Goal: Task Accomplishment & Management: Complete application form

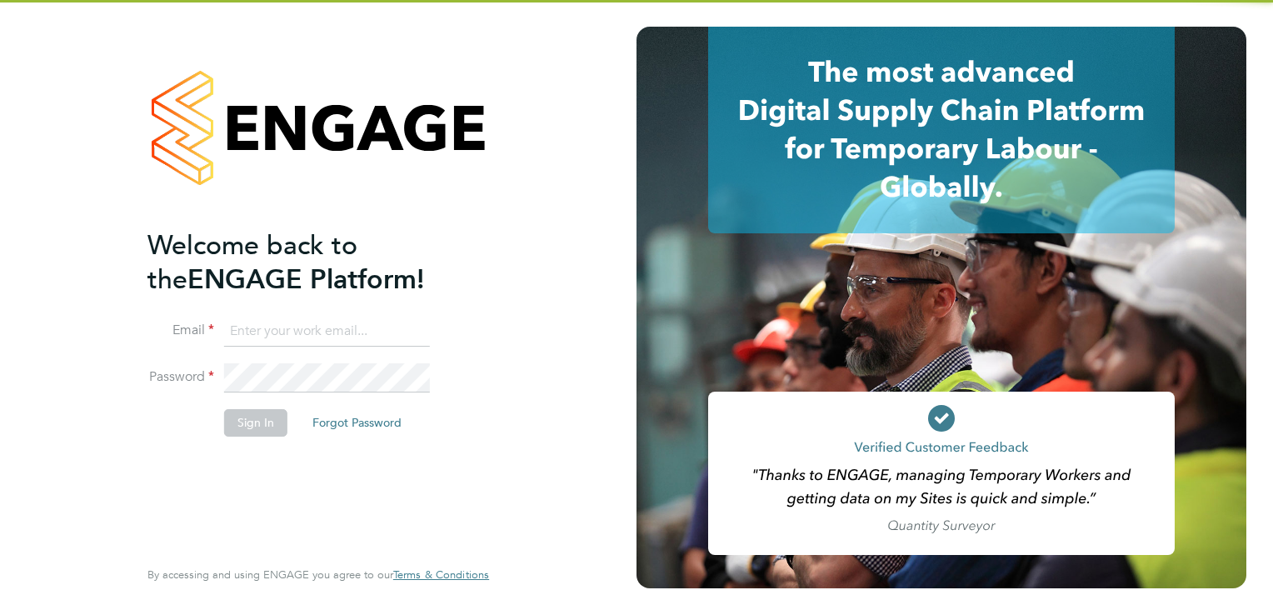
type input "[EMAIL_ADDRESS][DOMAIN_NAME]"
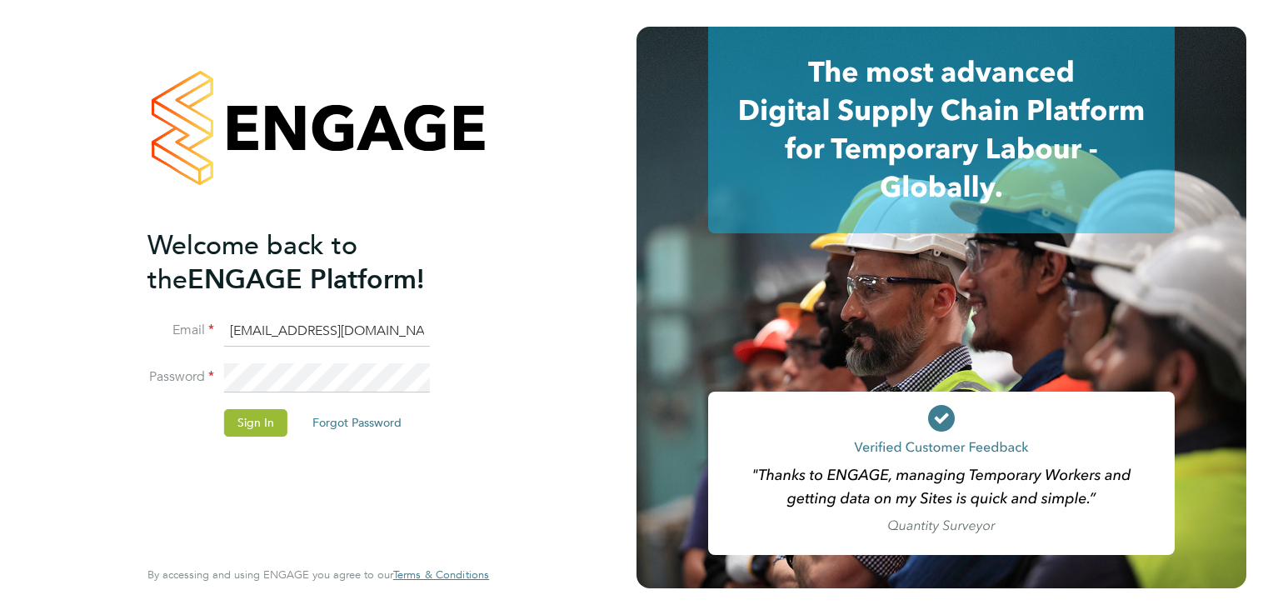
click at [464, 428] on li "Sign In Forgot Password" at bounding box center [310, 430] width 325 height 43
click at [248, 413] on button "Sign In" at bounding box center [255, 422] width 63 height 27
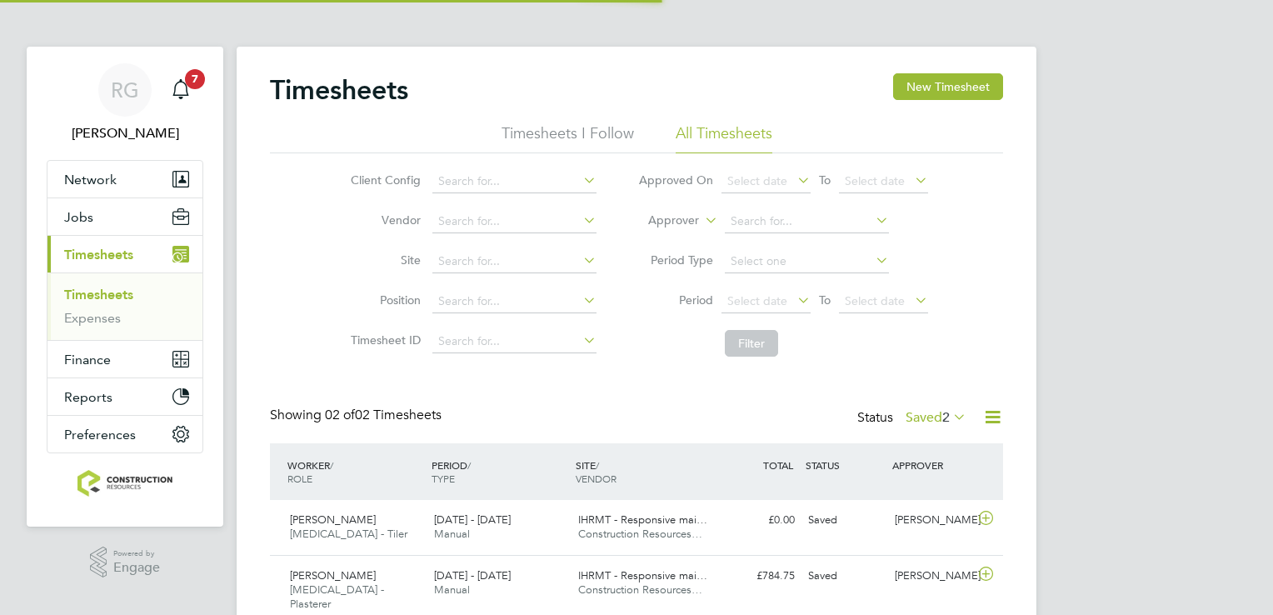
scroll to position [42, 145]
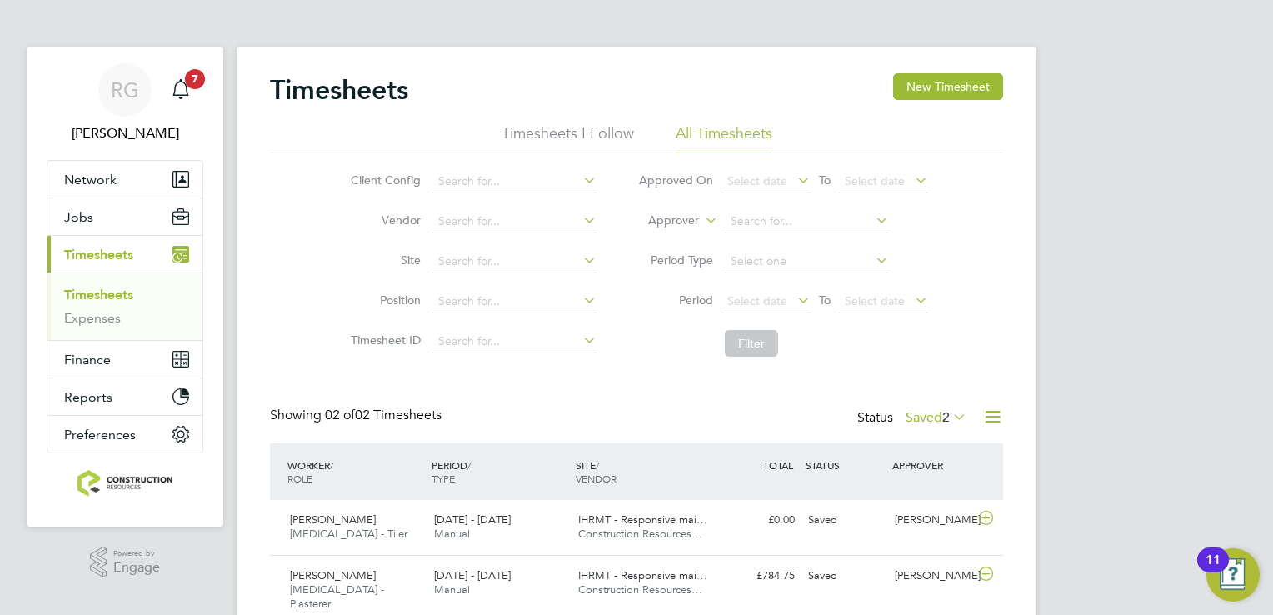
click at [69, 296] on link "Timesheets" at bounding box center [98, 295] width 69 height 16
click at [916, 89] on button "New Timesheet" at bounding box center [948, 86] width 110 height 27
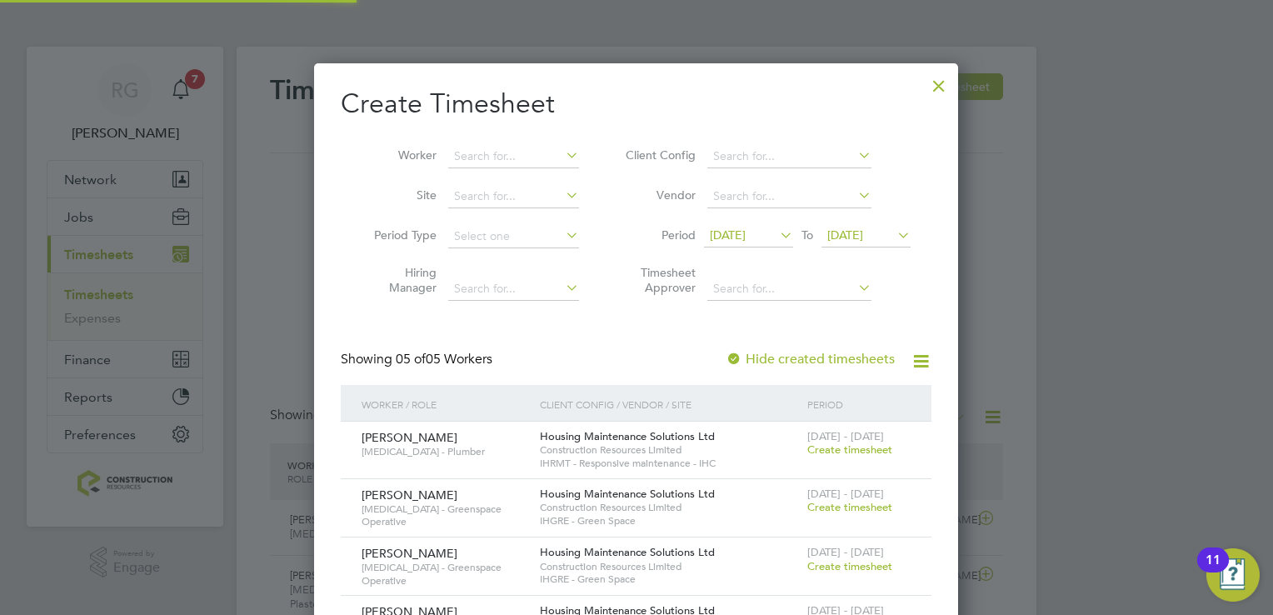
scroll to position [735, 645]
click at [746, 230] on span "[DATE]" at bounding box center [728, 235] width 36 height 15
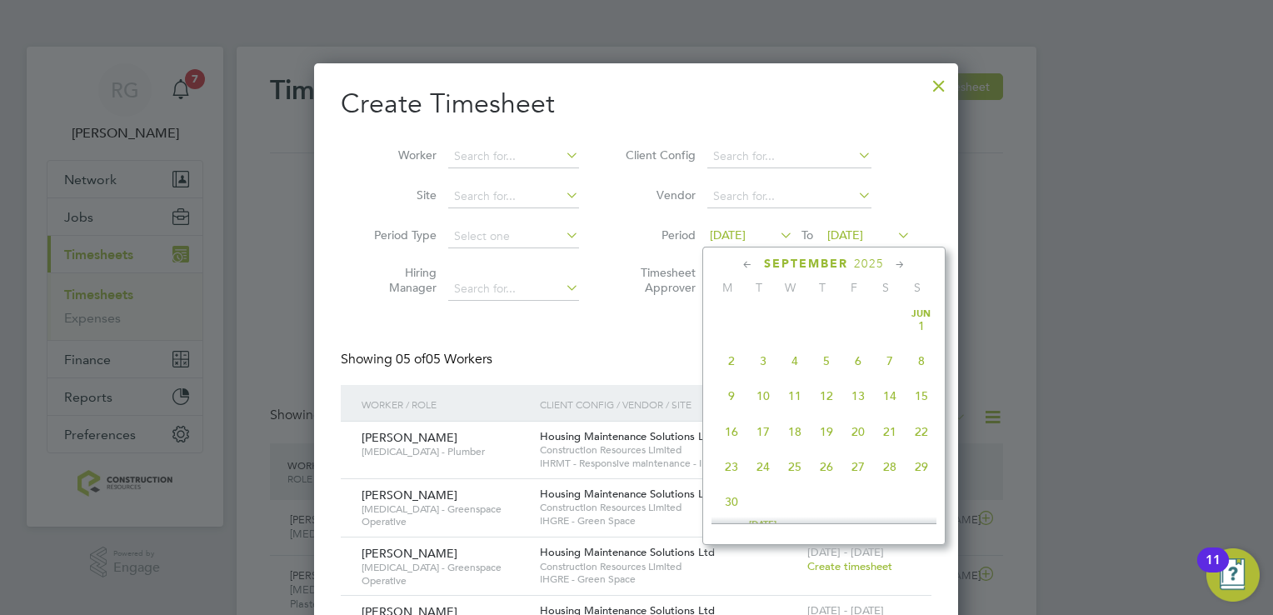
scroll to position [580, 0]
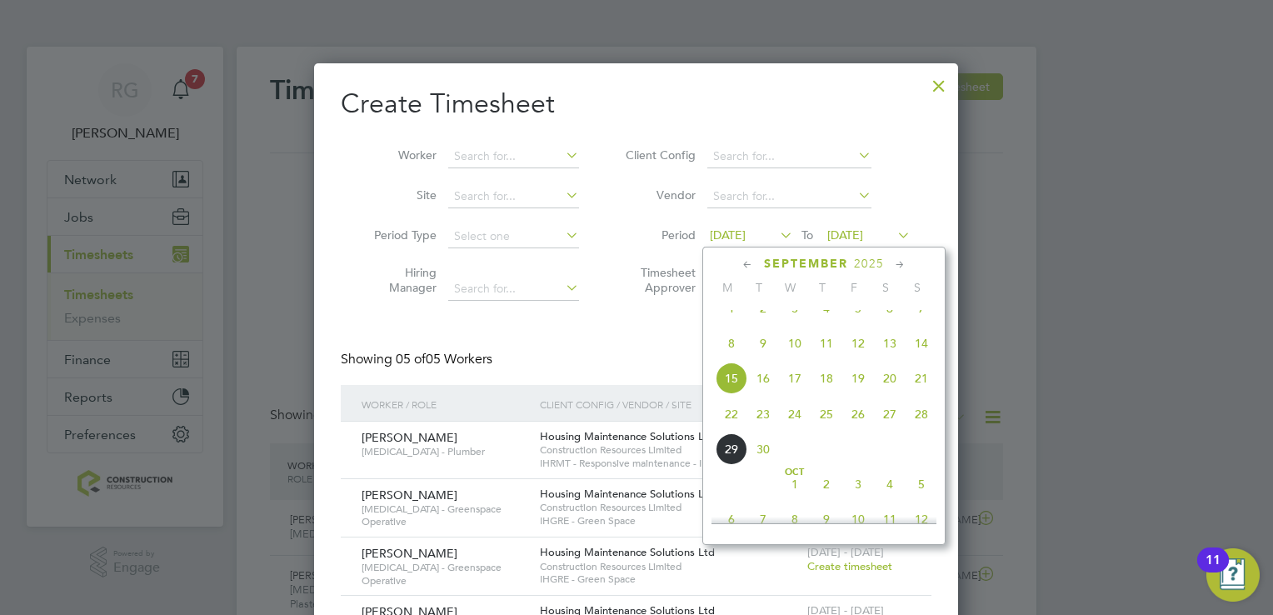
click at [737, 394] on span "15" at bounding box center [732, 379] width 32 height 32
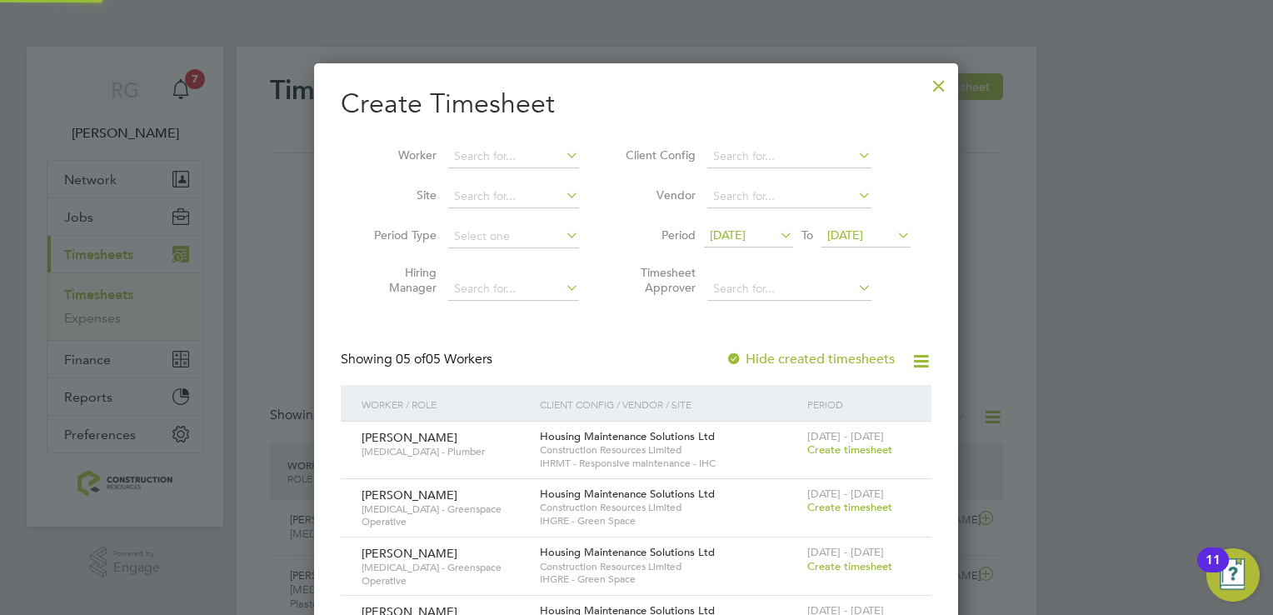
scroll to position [735, 645]
click at [887, 217] on li "Period [DATE] To [DATE]" at bounding box center [766, 237] width 332 height 40
click at [863, 235] on span "[DATE]" at bounding box center [846, 235] width 36 height 15
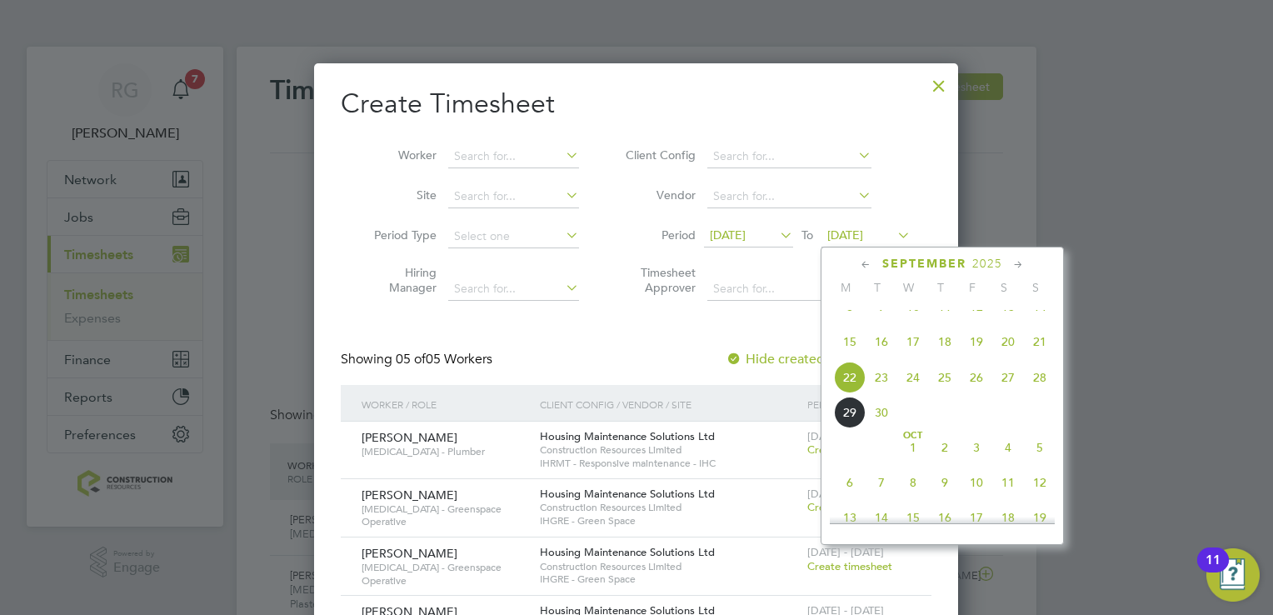
click at [1042, 353] on span "21" at bounding box center [1040, 342] width 32 height 32
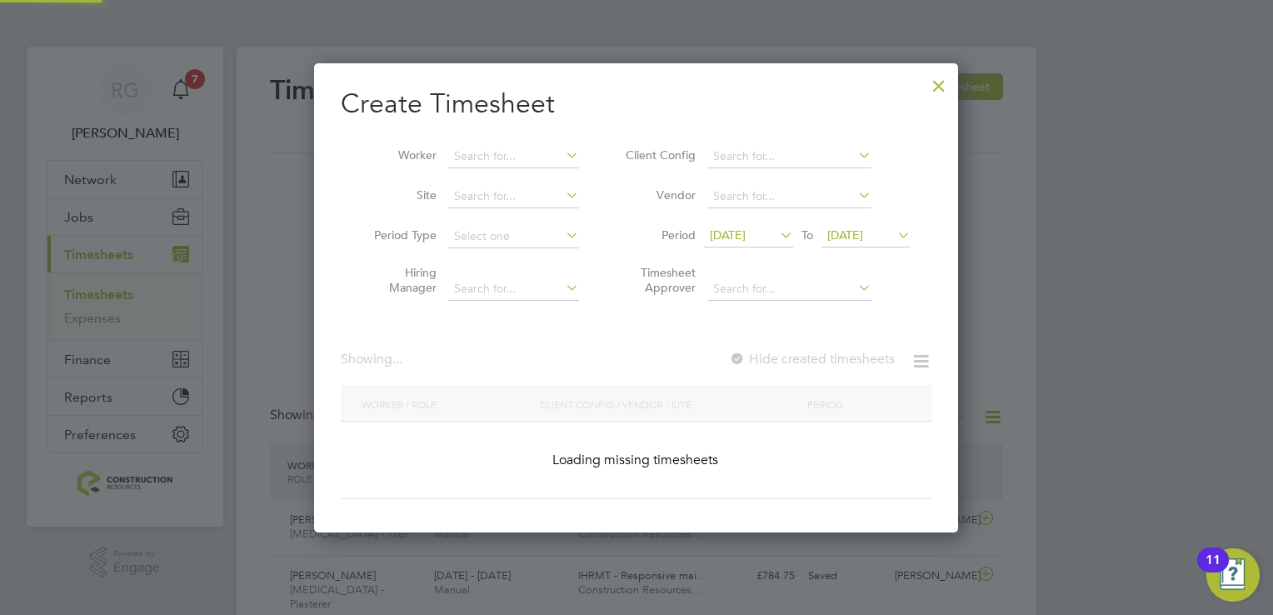
scroll to position [448, 645]
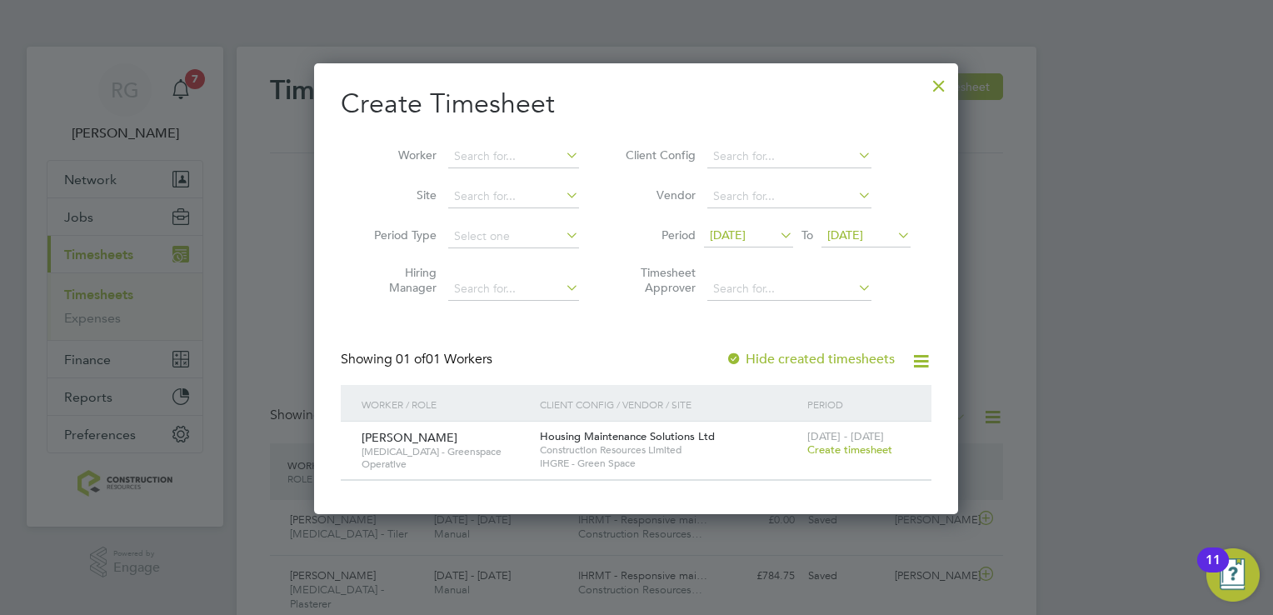
click at [573, 321] on div "Create Timesheet Worker Site Period Type Hiring Manager Client Config Vendor Pe…" at bounding box center [636, 284] width 591 height 394
click at [946, 88] on div at bounding box center [939, 82] width 30 height 30
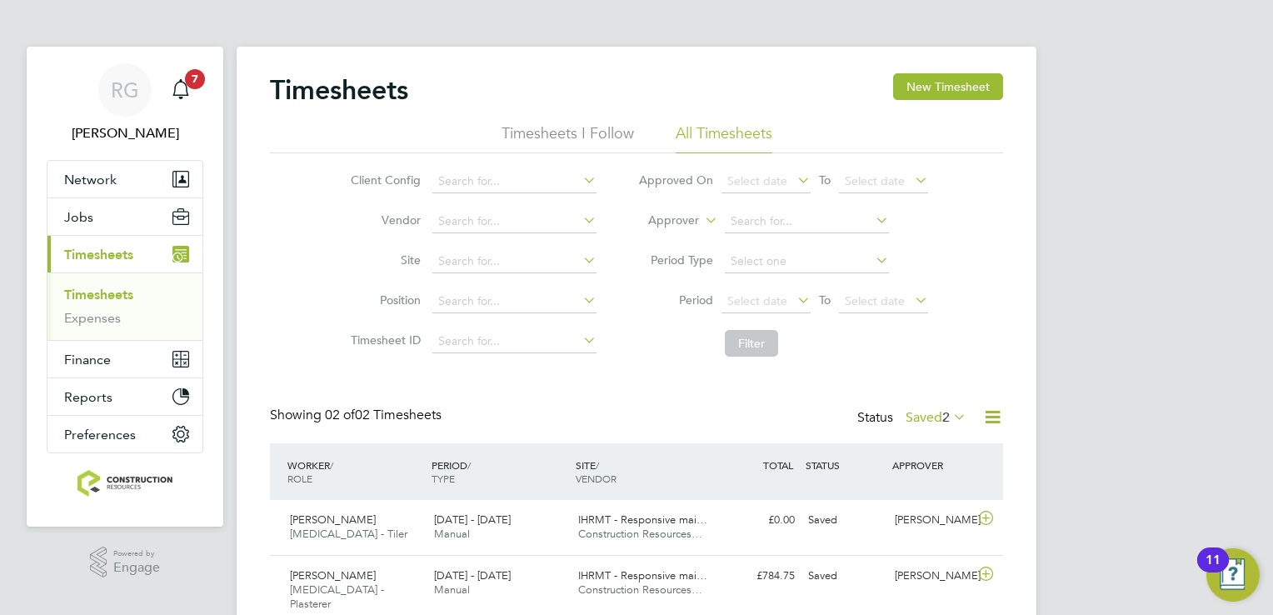
scroll to position [0, 0]
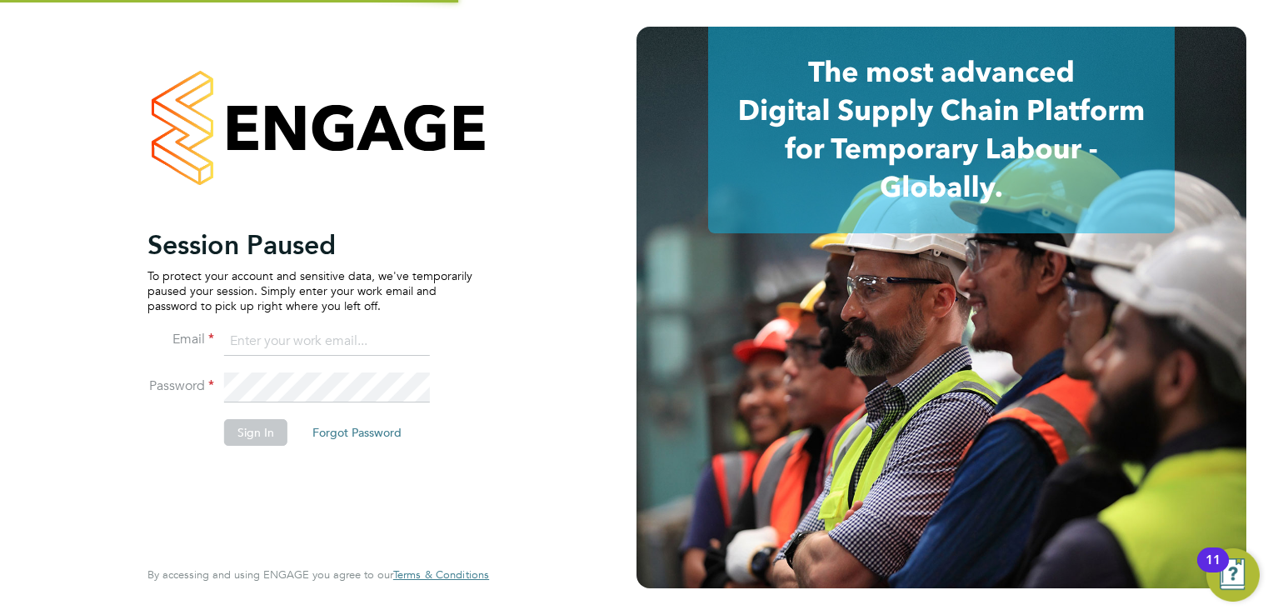
type input "[EMAIL_ADDRESS][DOMAIN_NAME]"
